Goal: Information Seeking & Learning: Learn about a topic

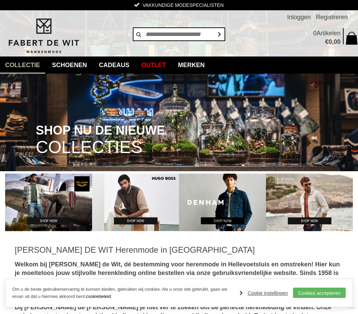
click at [0, 0] on link "Broeken en Pantalons" at bounding box center [0, 0] width 0 height 0
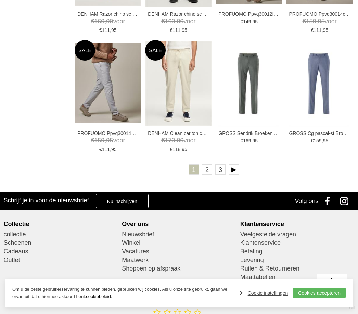
scroll to position [1063, 0]
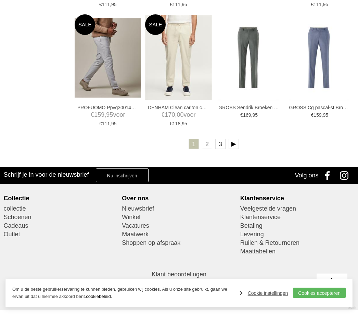
click at [207, 147] on link "2" at bounding box center [207, 144] width 10 height 10
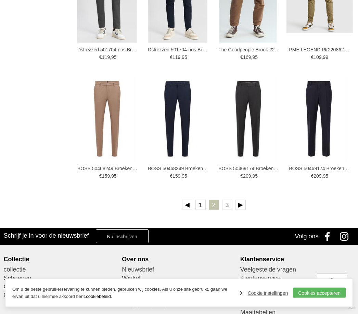
scroll to position [1053, 0]
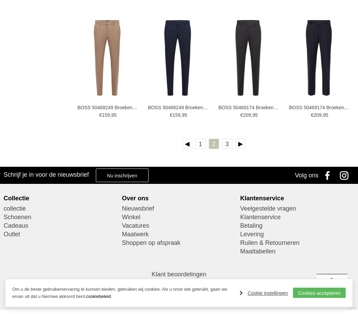
click at [230, 143] on link "3" at bounding box center [227, 144] width 10 height 10
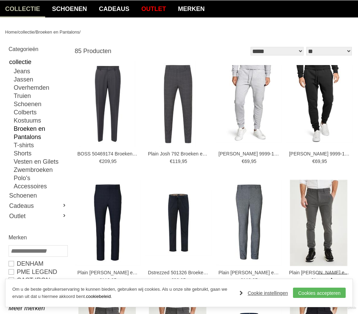
scroll to position [35, 0]
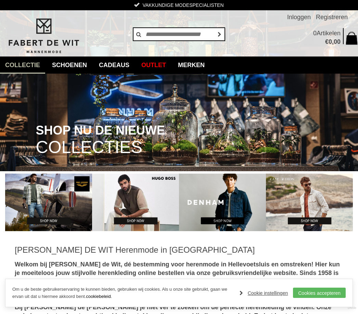
click at [0, 0] on link "Jassen" at bounding box center [0, 0] width 0 height 0
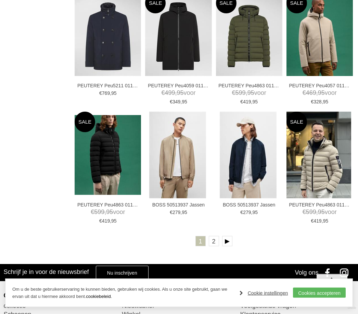
scroll to position [967, 0]
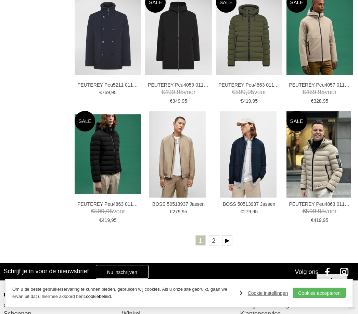
click at [210, 241] on link "2" at bounding box center [214, 240] width 10 height 10
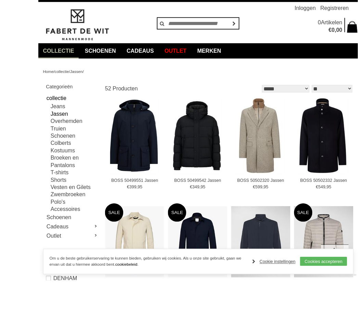
scroll to position [46, 0]
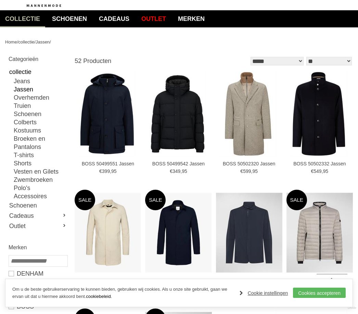
click at [0, 0] on img at bounding box center [0, 0] width 0 height 0
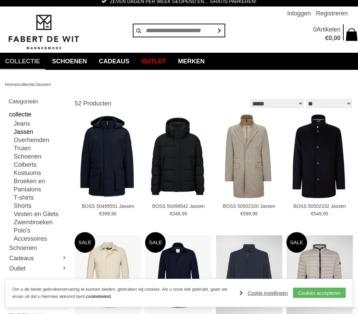
scroll to position [0, 0]
